Goal: Task Accomplishment & Management: Use online tool/utility

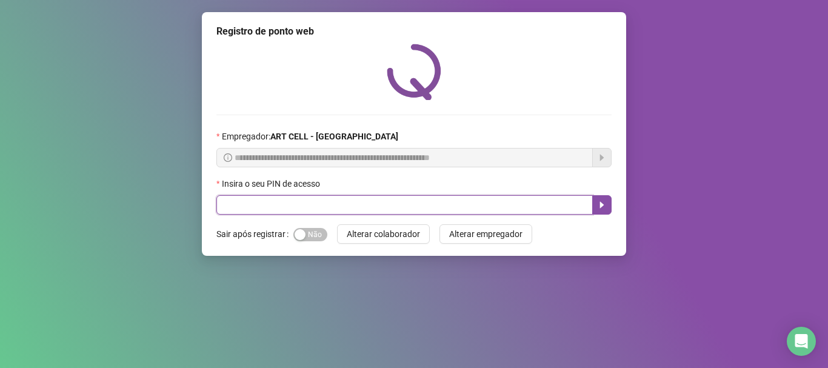
click at [248, 204] on input "text" at bounding box center [404, 204] width 376 height 19
type input "*****"
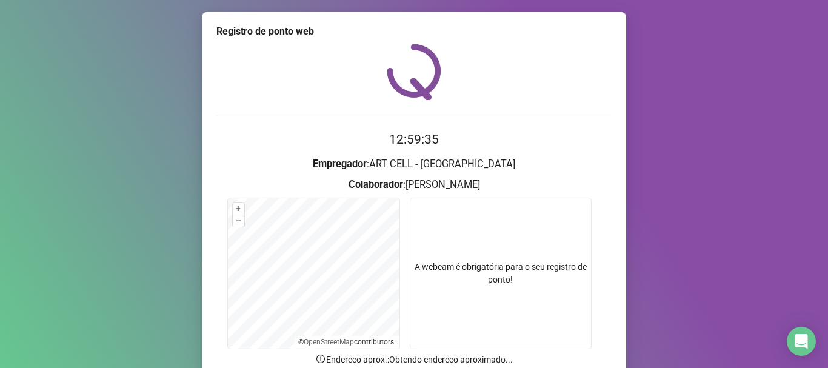
scroll to position [105, 0]
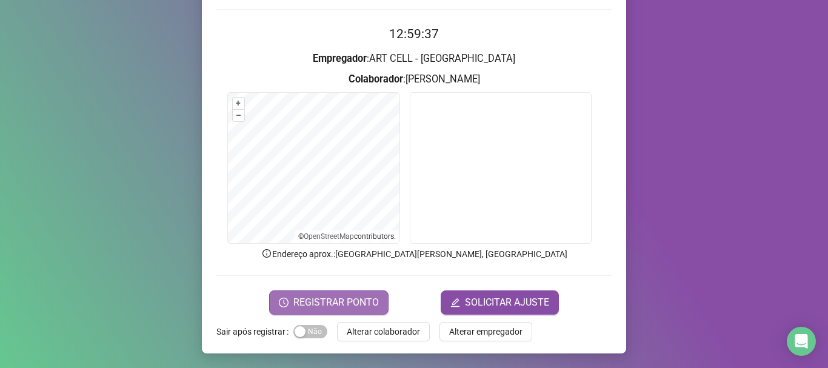
click at [344, 304] on span "REGISTRAR PONTO" at bounding box center [335, 302] width 85 height 15
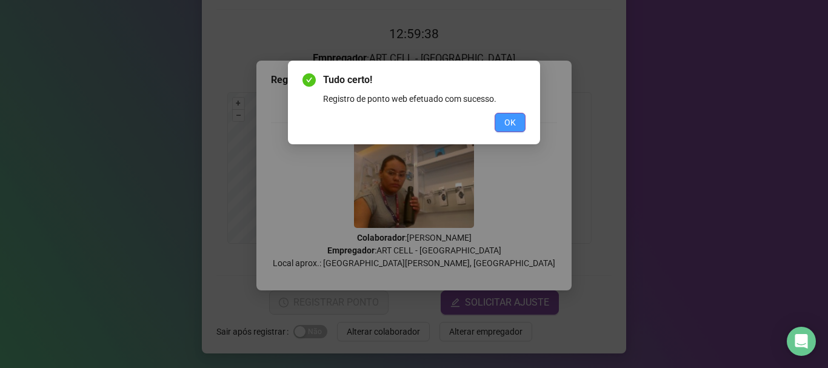
click at [508, 128] on span "OK" at bounding box center [510, 122] width 12 height 13
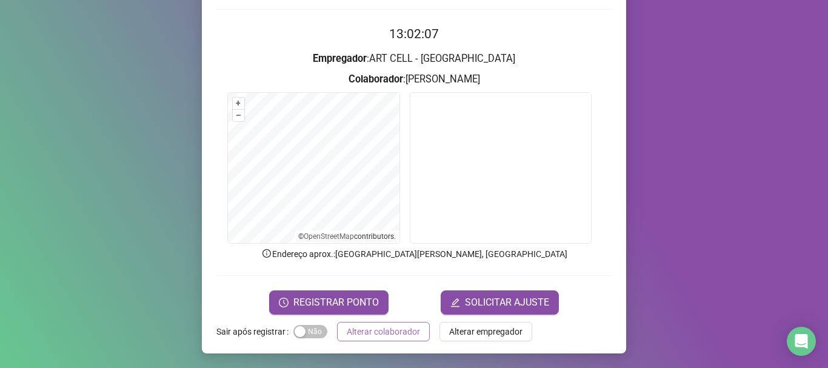
click at [369, 325] on span "Alterar colaborador" at bounding box center [383, 331] width 73 height 13
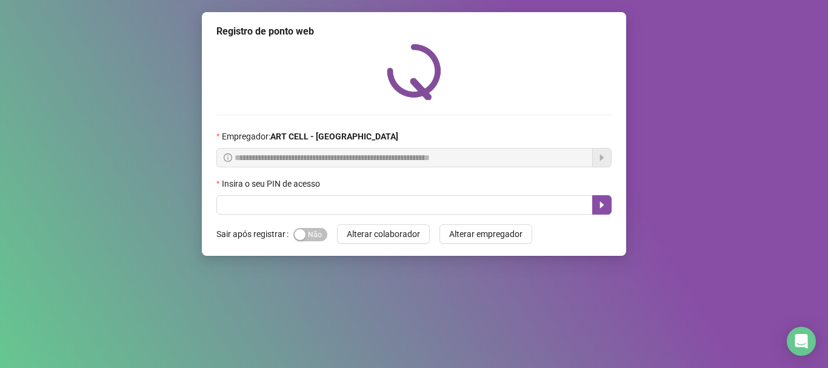
scroll to position [0, 0]
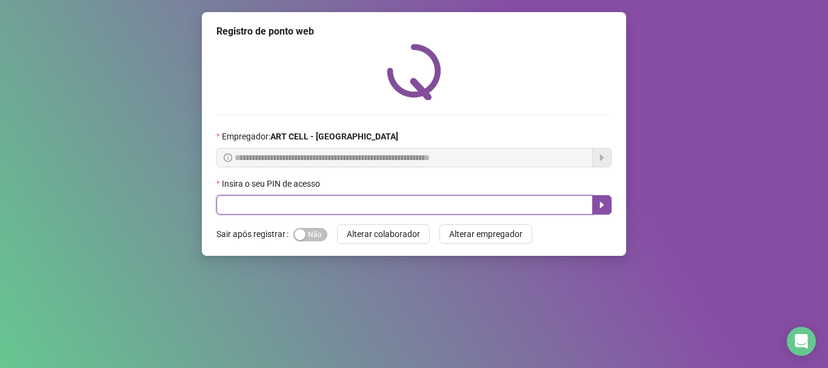
click at [263, 207] on input "text" at bounding box center [404, 204] width 376 height 19
type input "*****"
click at [601, 197] on button "button" at bounding box center [601, 204] width 19 height 19
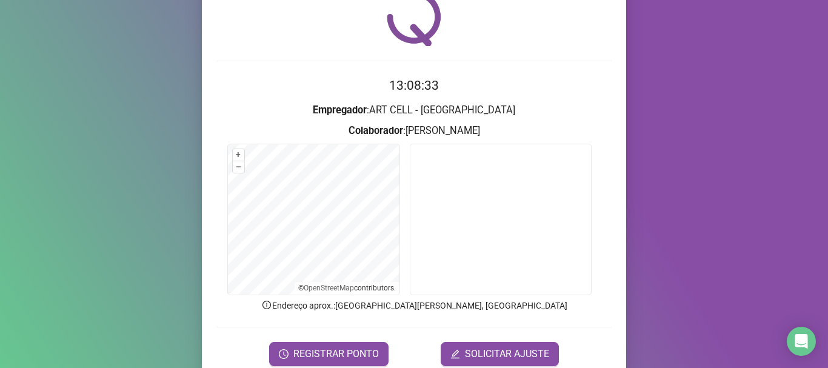
scroll to position [105, 0]
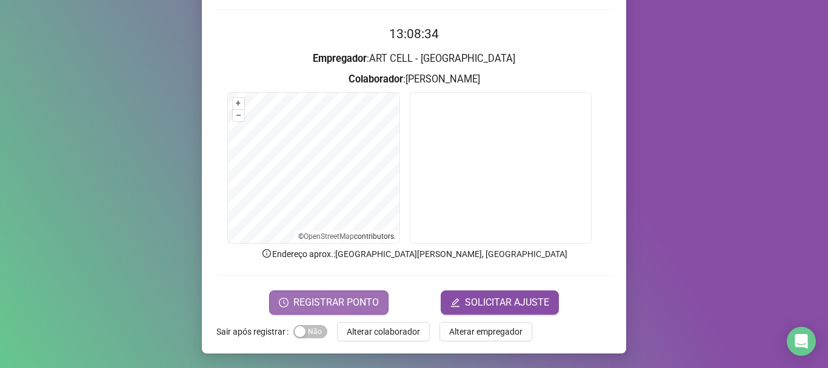
click at [290, 299] on button "REGISTRAR PONTO" at bounding box center [328, 302] width 119 height 24
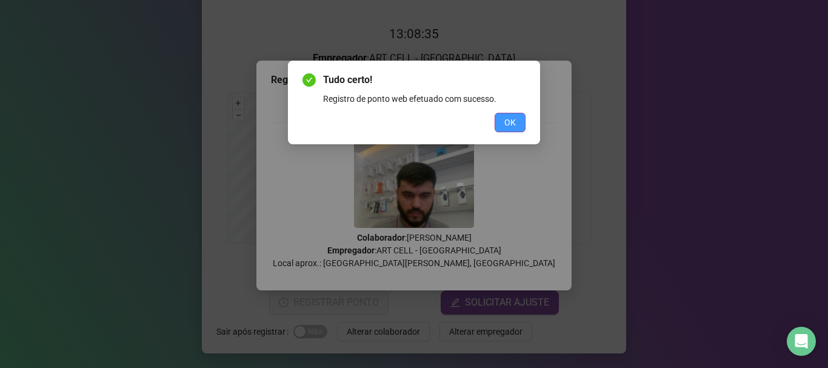
drag, startPoint x: 505, startPoint y: 125, endPoint x: 511, endPoint y: 124, distance: 6.3
click at [508, 124] on span "OK" at bounding box center [510, 122] width 12 height 13
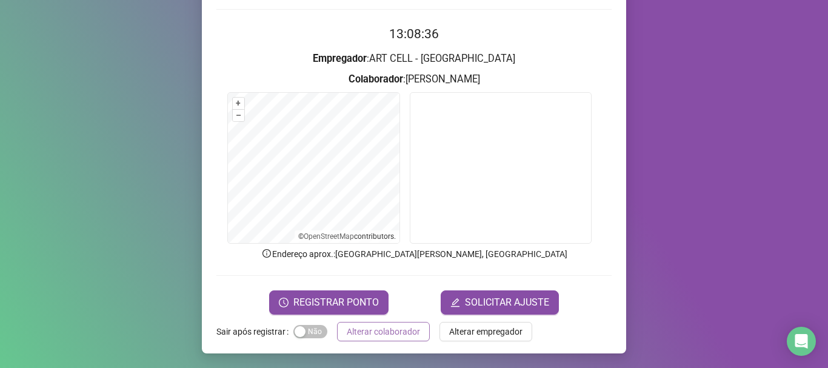
click at [382, 330] on span "Alterar colaborador" at bounding box center [383, 331] width 73 height 13
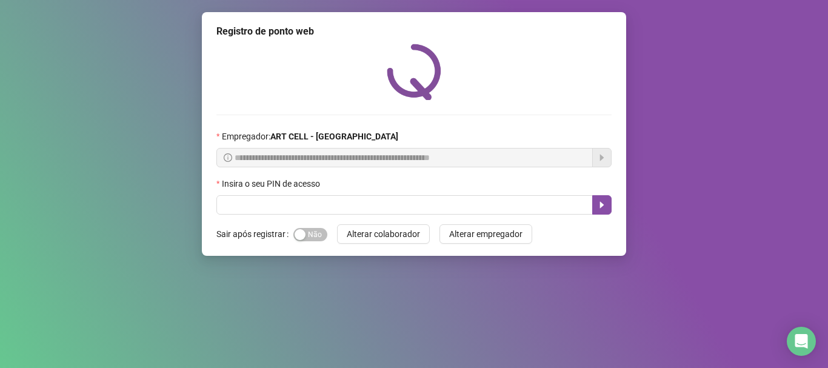
scroll to position [0, 0]
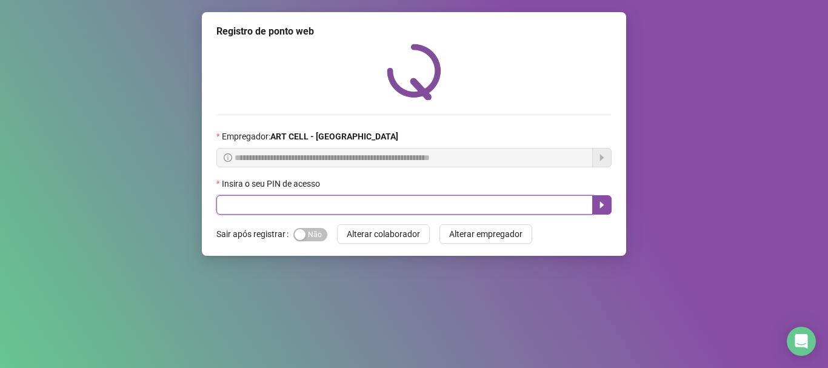
click at [304, 201] on input "text" at bounding box center [404, 204] width 376 height 19
type input "*****"
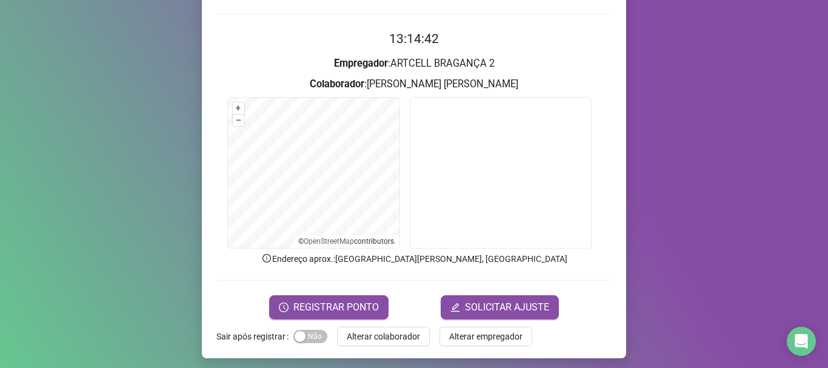
scroll to position [105, 0]
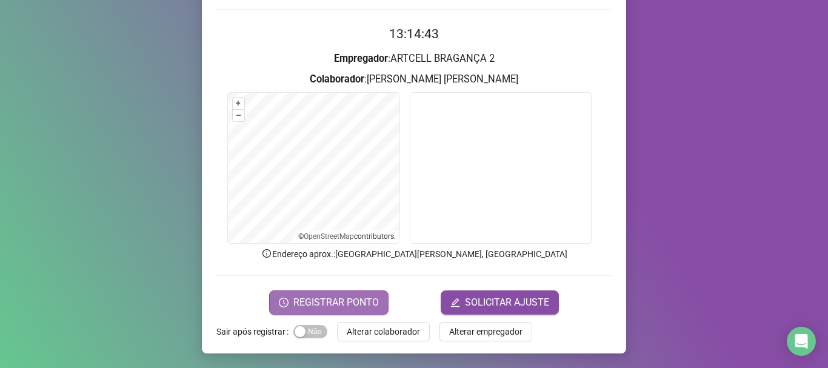
click at [324, 296] on span "REGISTRAR PONTO" at bounding box center [335, 302] width 85 height 15
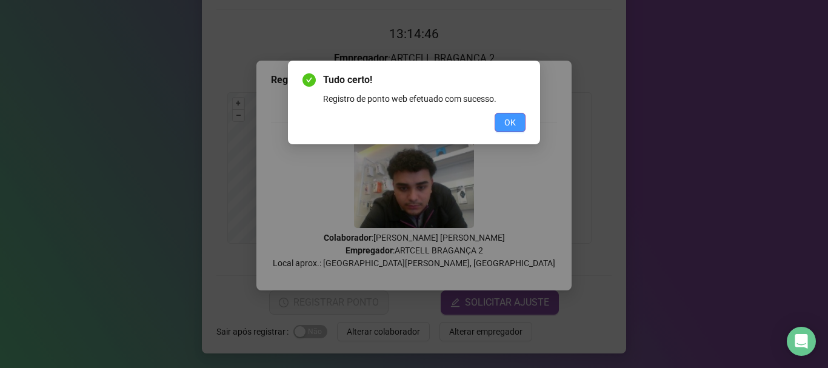
click at [516, 123] on button "OK" at bounding box center [509, 122] width 31 height 19
